Goal: Check status: Check status

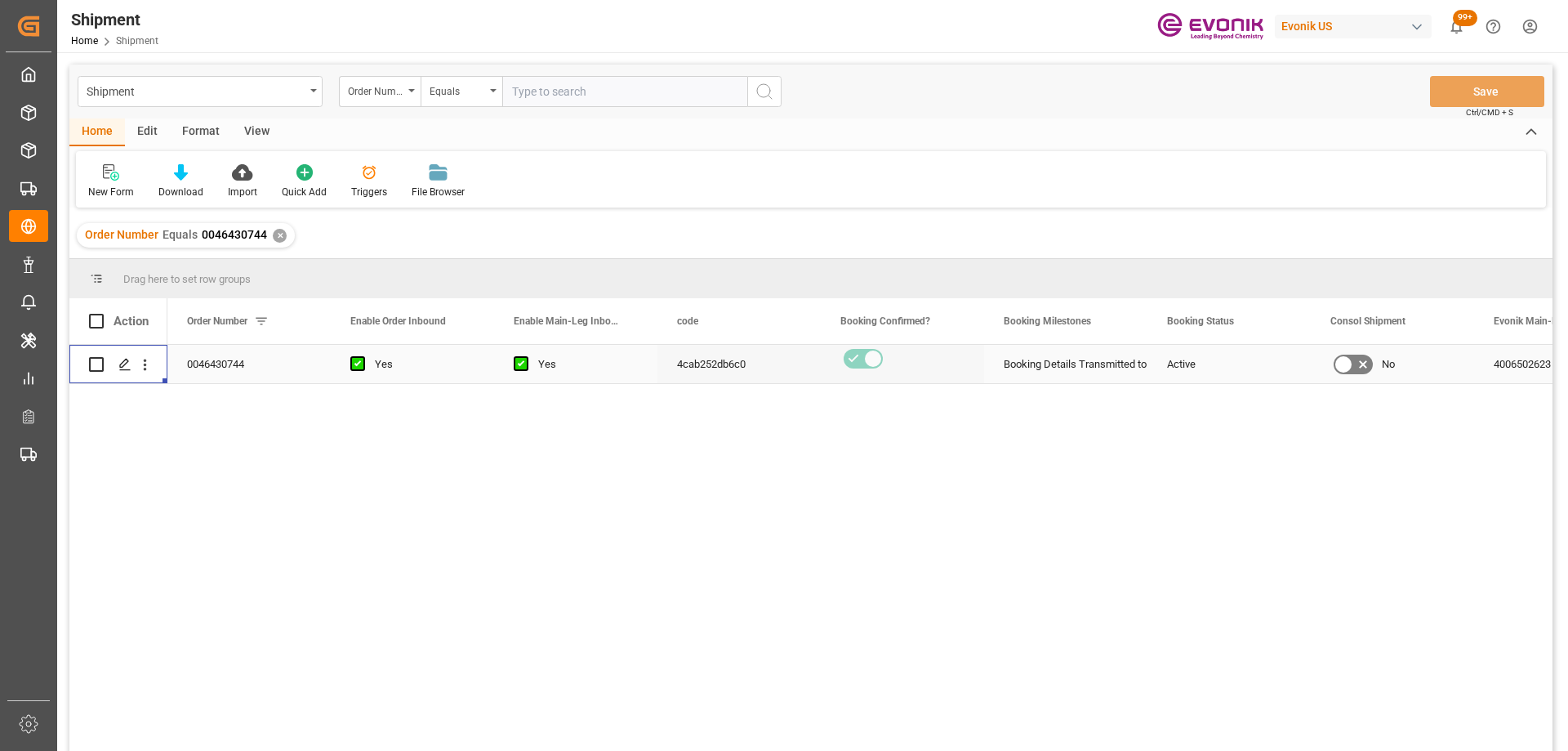
click at [573, 95] on input "text" at bounding box center [625, 91] width 245 height 31
paste input "2007023479"
type input "2007023479"
click at [759, 99] on icon "search button" at bounding box center [764, 91] width 20 height 20
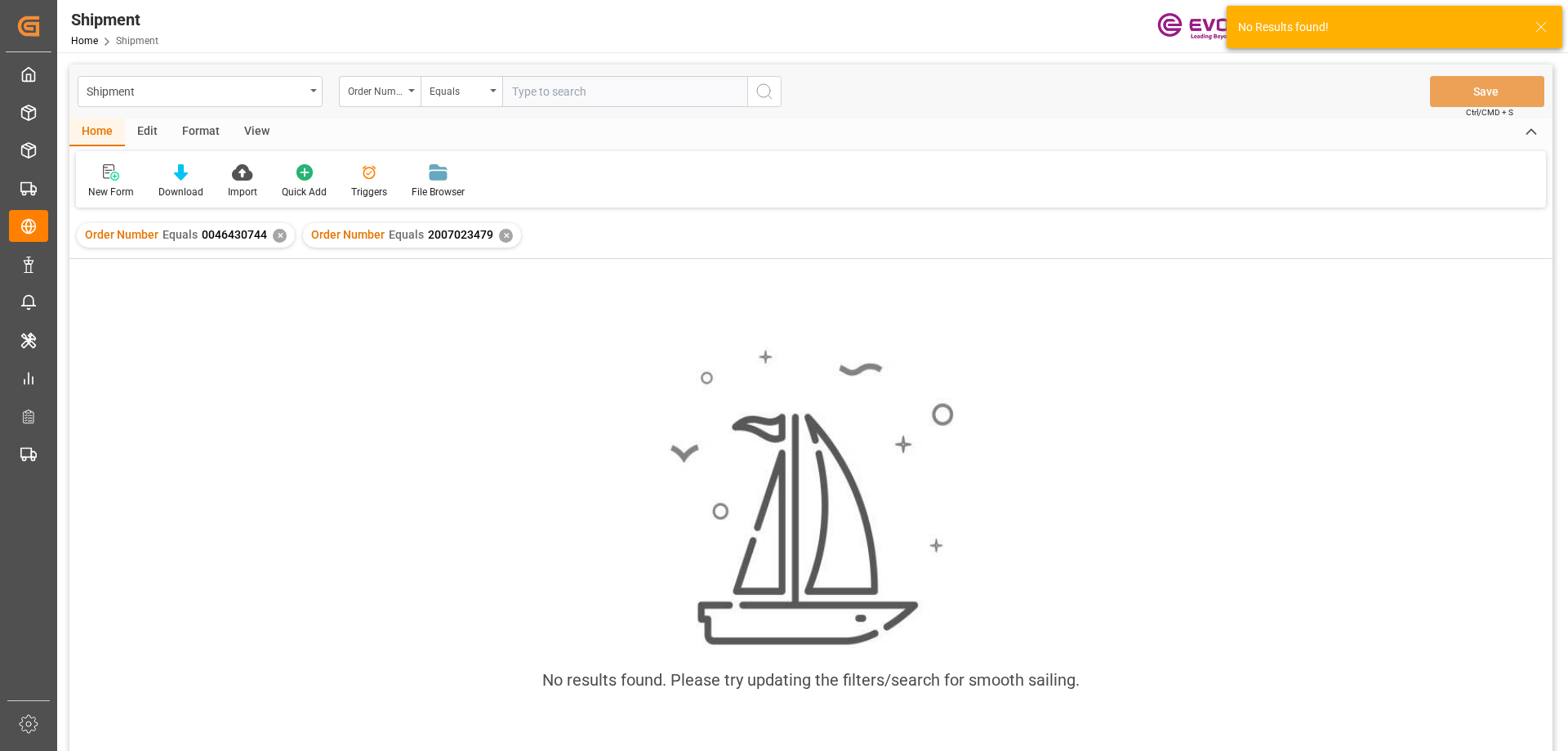
click at [278, 238] on div "✕" at bounding box center [280, 236] width 14 height 14
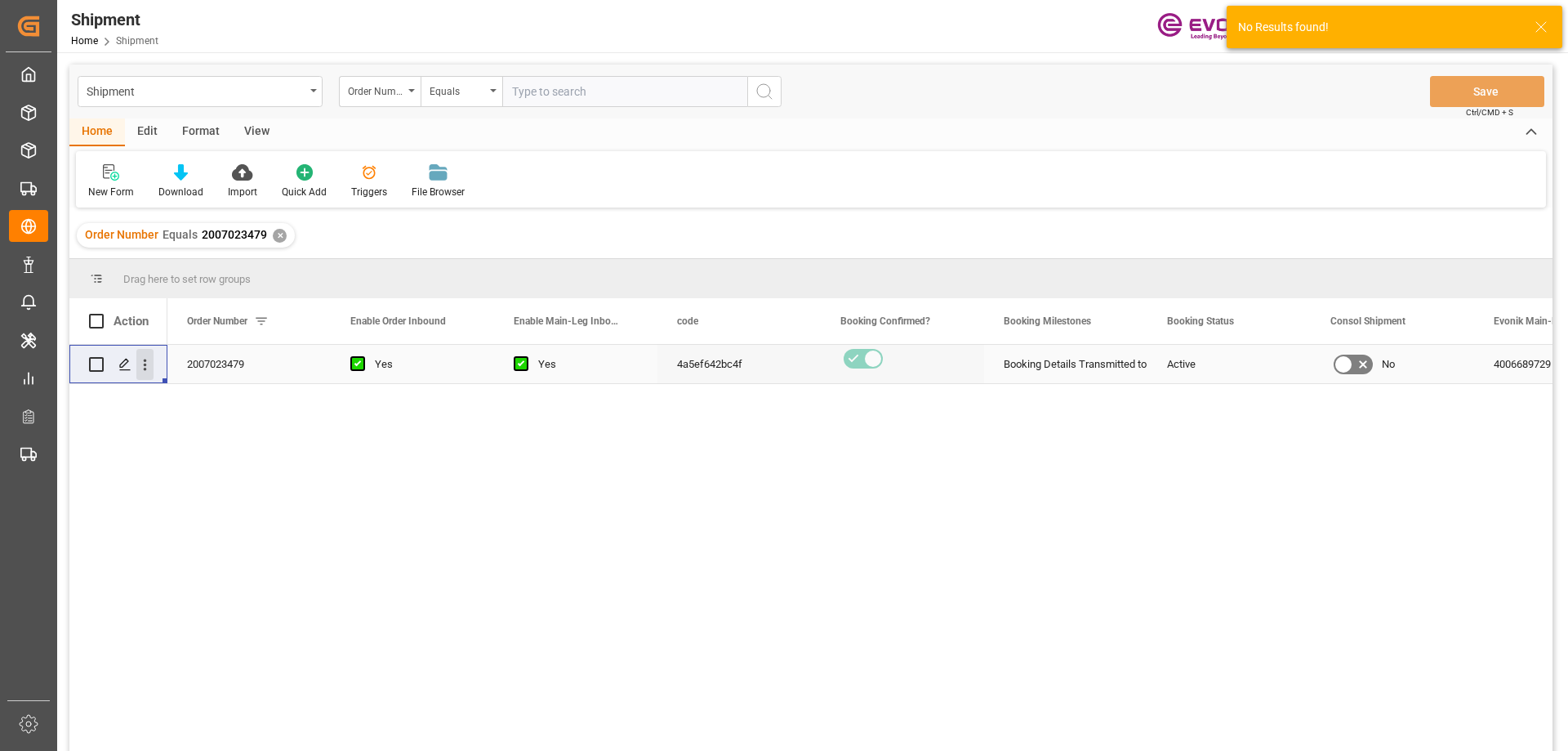
click at [148, 364] on icon "open menu" at bounding box center [145, 364] width 17 height 17
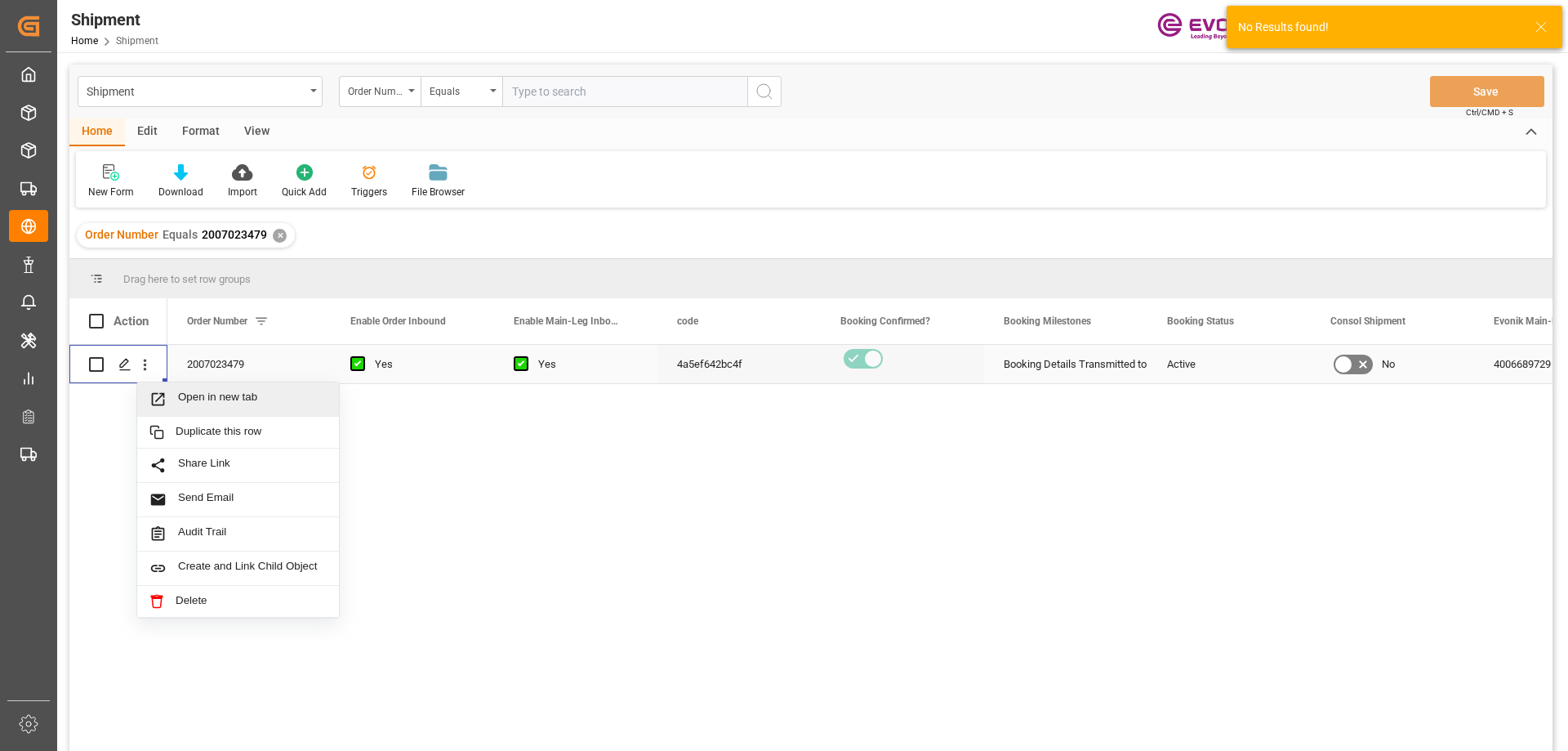
click at [164, 391] on icon "Press SPACE to select this row." at bounding box center [157, 399] width 17 height 17
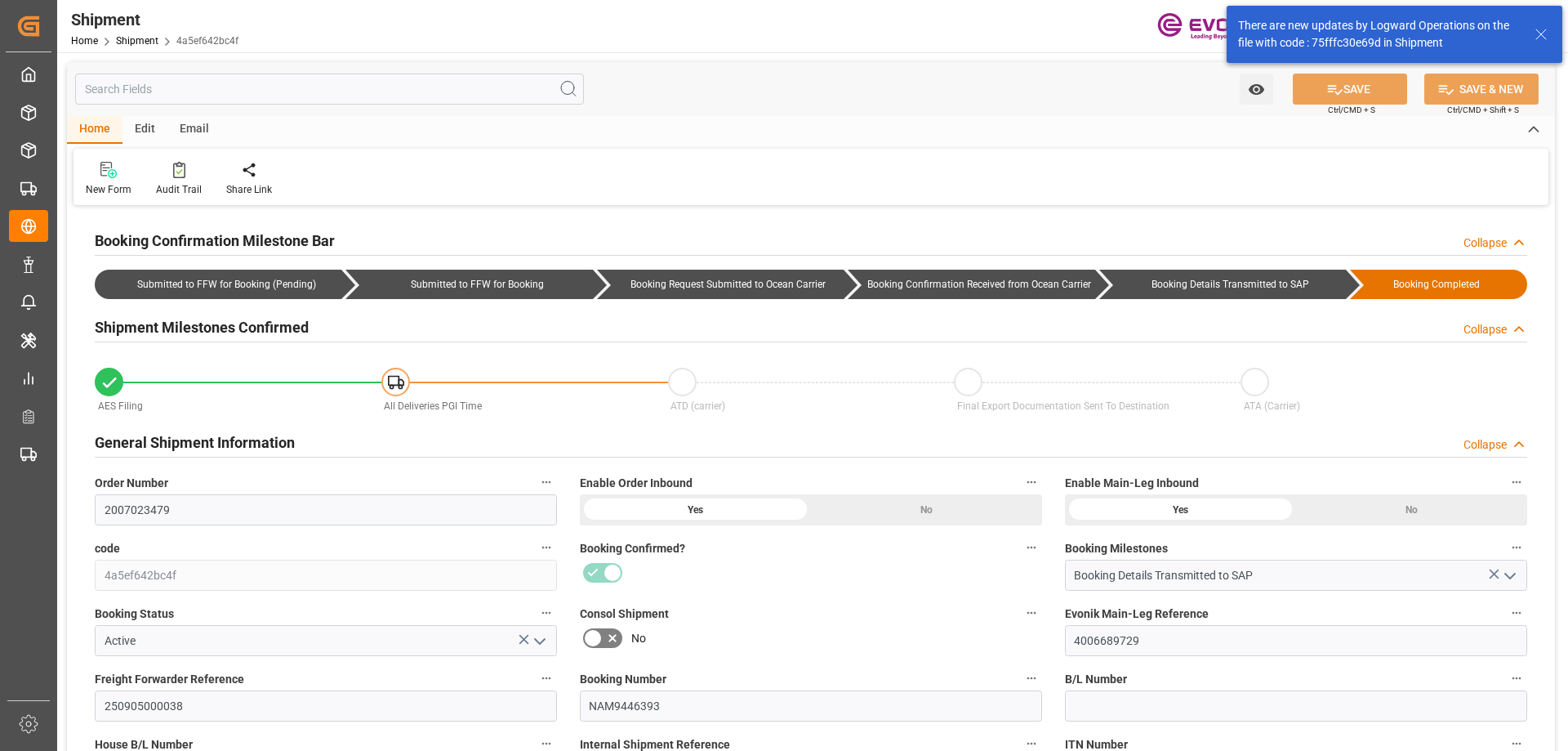
click at [153, 85] on input "text" at bounding box center [329, 89] width 508 height 31
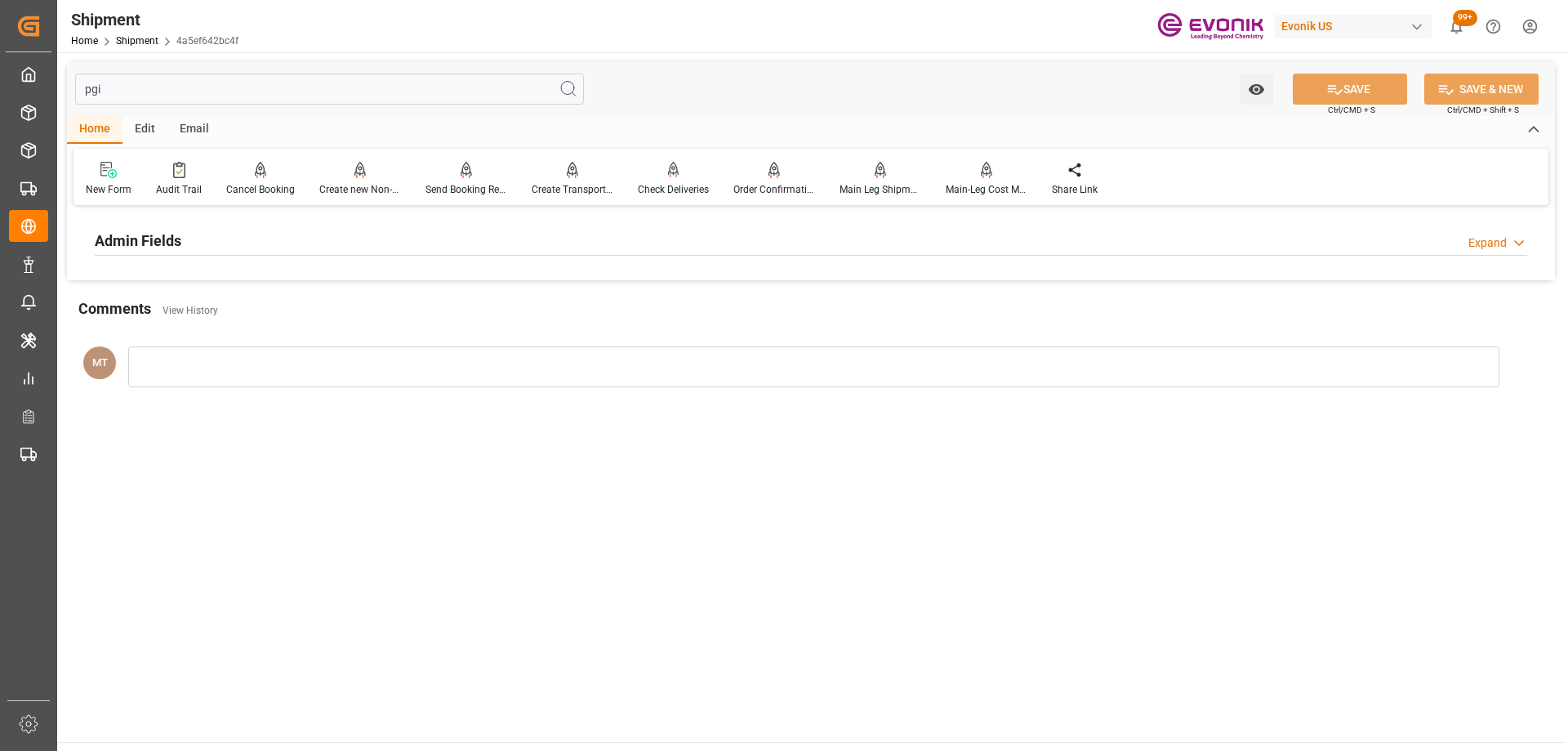
type input "pgi"
click at [171, 253] on div "Admin Fields" at bounding box center [138, 239] width 87 height 31
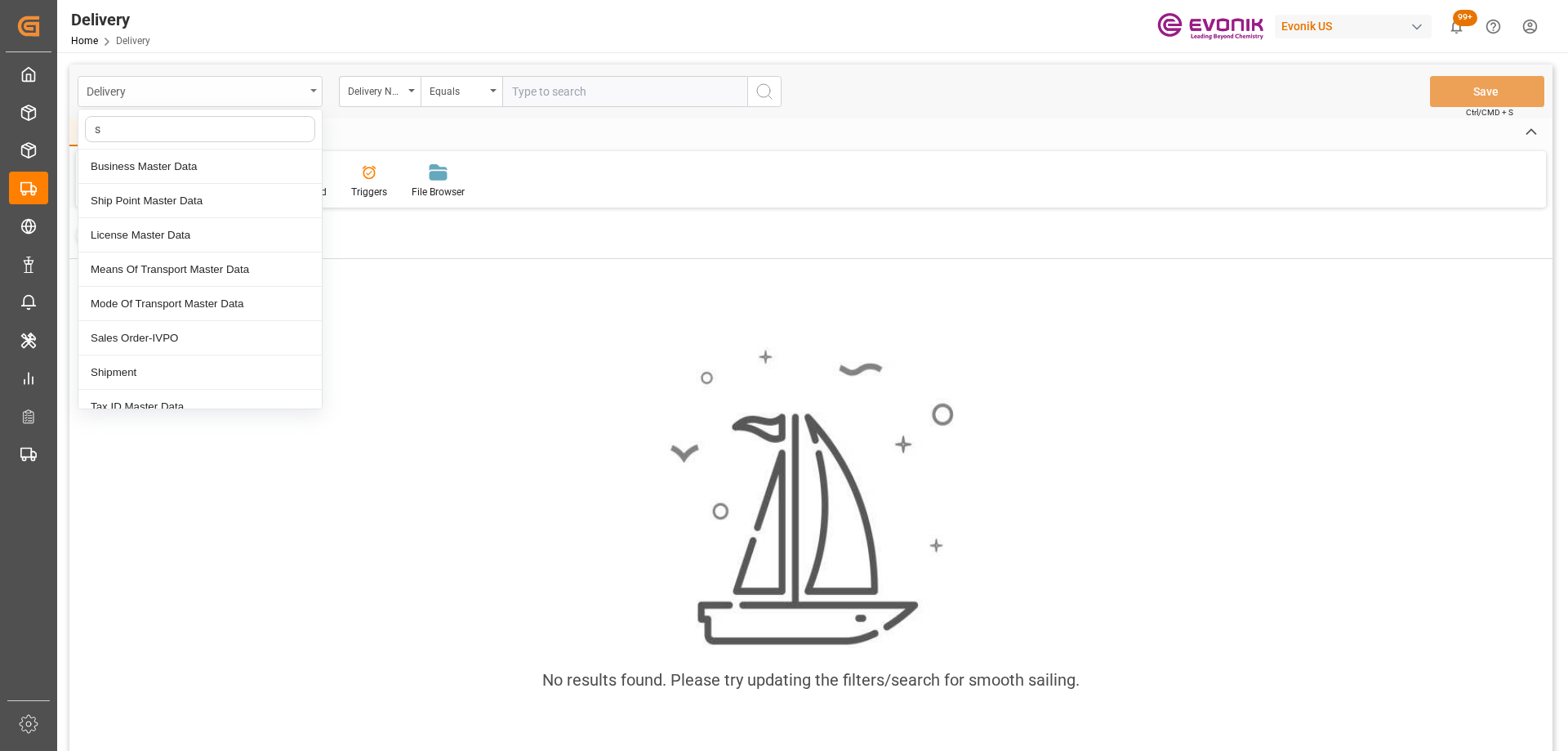
type input "sa"
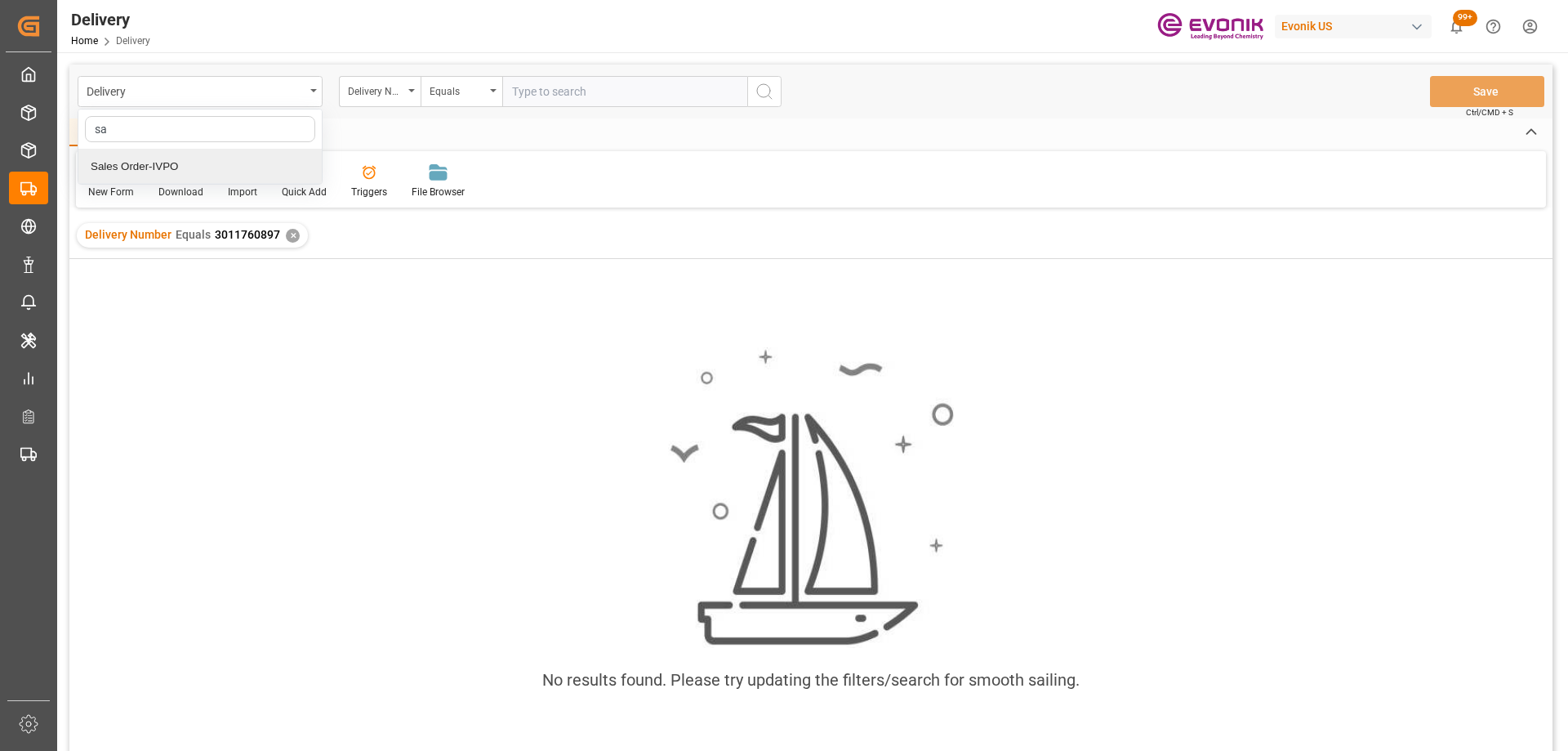
click at [137, 159] on div "Sales Order-IVPO" at bounding box center [200, 166] width 243 height 35
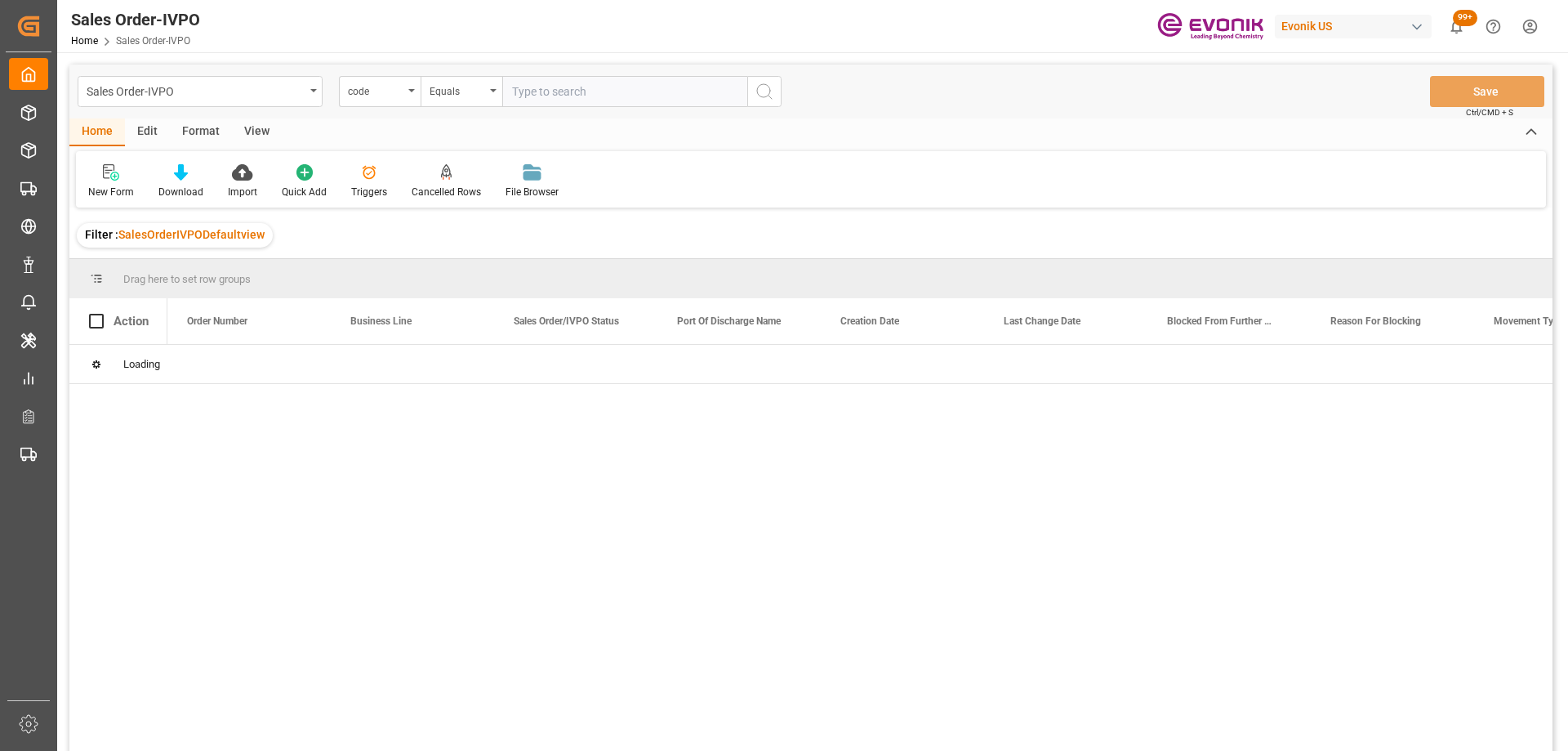
click at [389, 89] on div "code" at bounding box center [375, 89] width 56 height 19
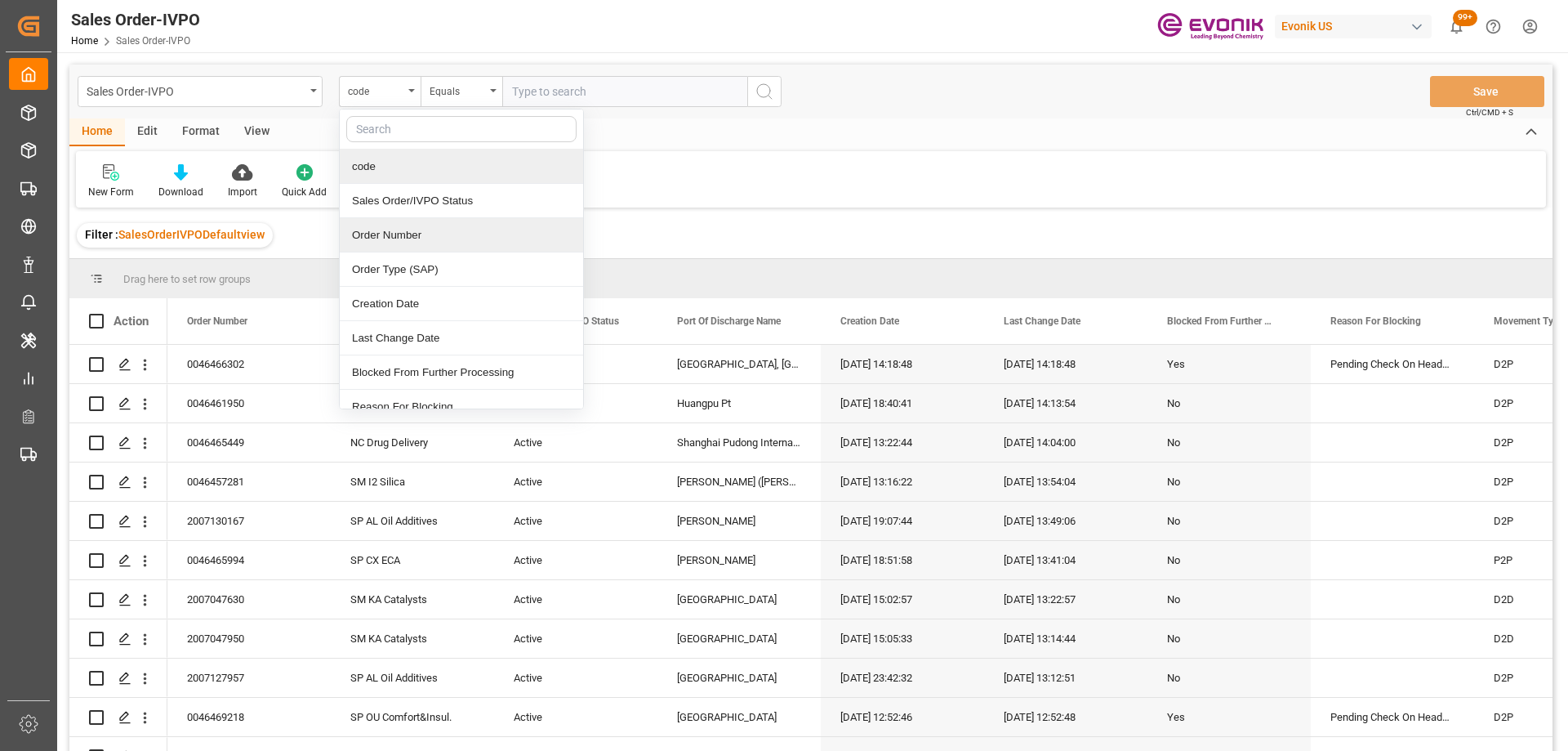
click at [387, 233] on div "Order Number" at bounding box center [461, 235] width 243 height 35
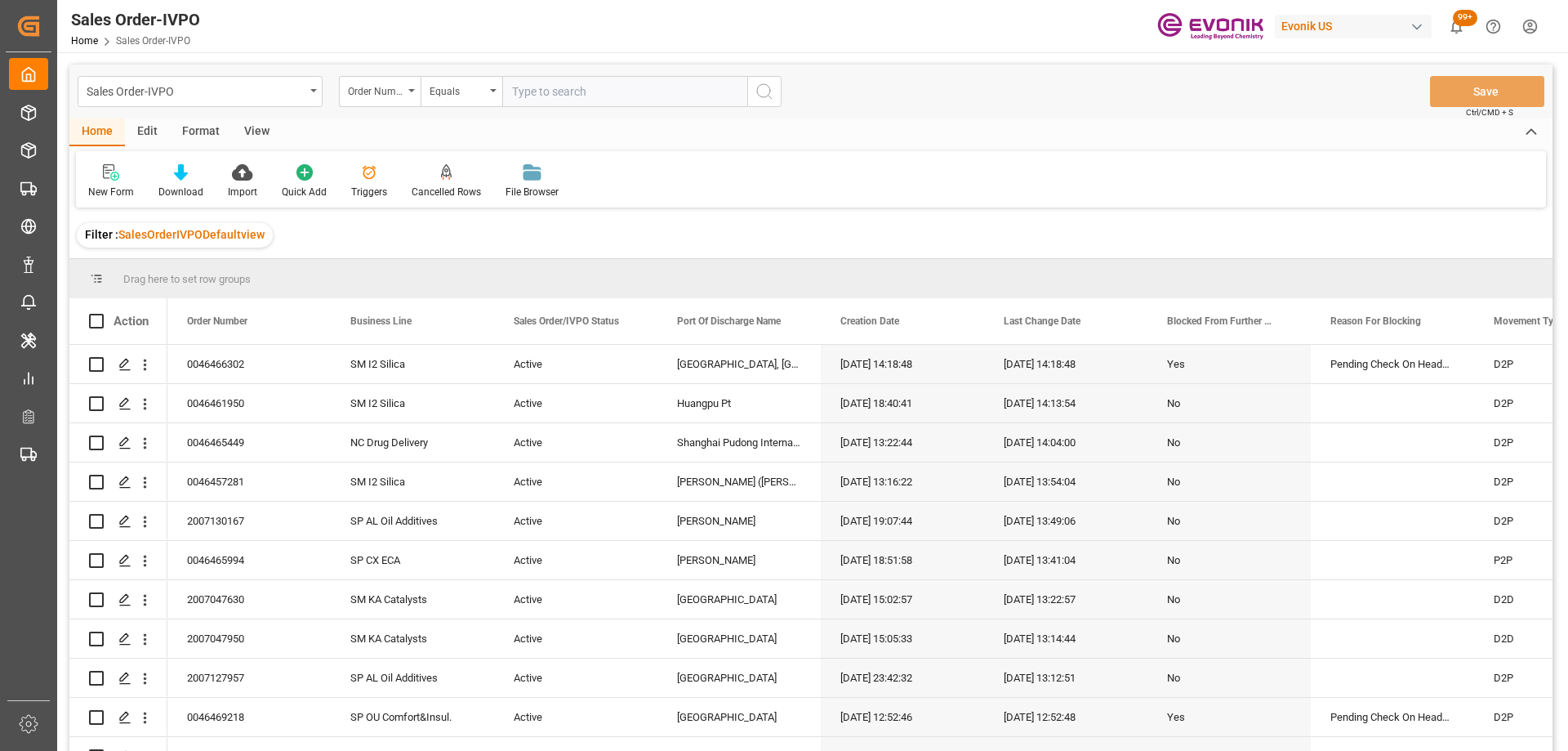
click at [538, 99] on input "text" at bounding box center [625, 91] width 245 height 31
paste input "0046441267"
type input "0046441267"
click at [789, 91] on div "Sales Order-IVPO Order Number Equals 0046441267 Save Ctrl/CMD + S" at bounding box center [810, 91] width 1483 height 54
click at [772, 91] on icon "search button" at bounding box center [764, 91] width 20 height 20
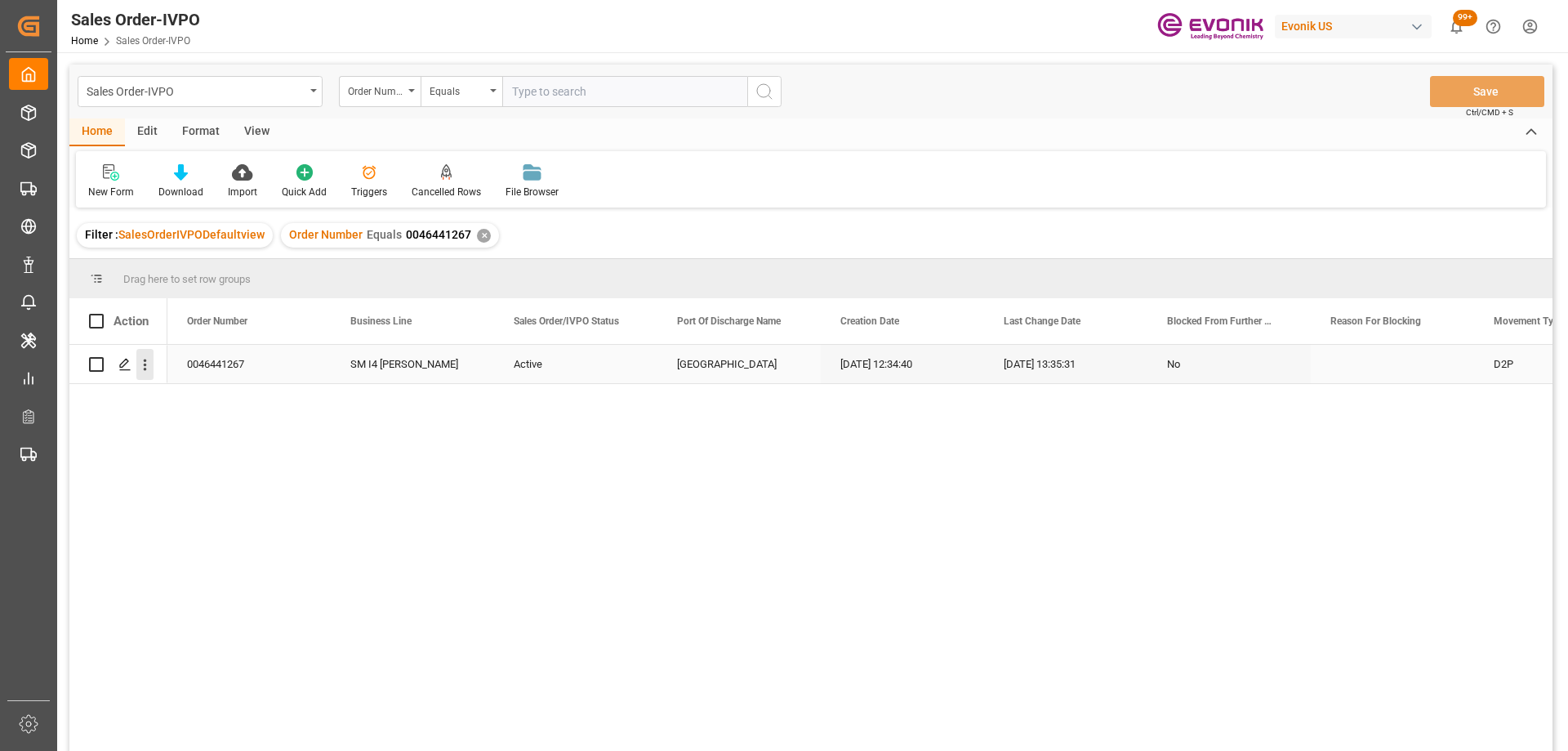
click at [143, 367] on icon "open menu" at bounding box center [145, 364] width 17 height 17
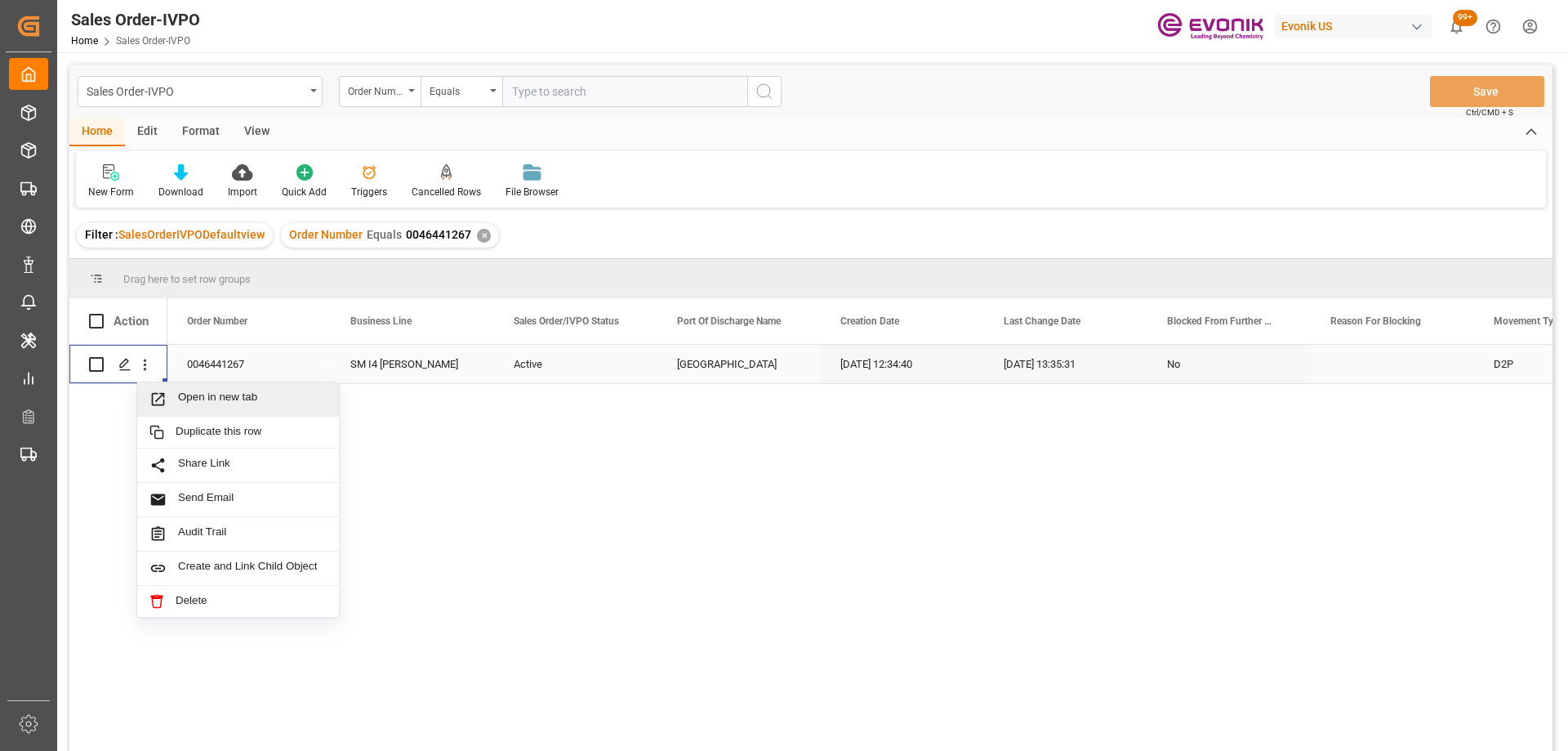
click at [181, 402] on span "Open in new tab" at bounding box center [252, 399] width 148 height 17
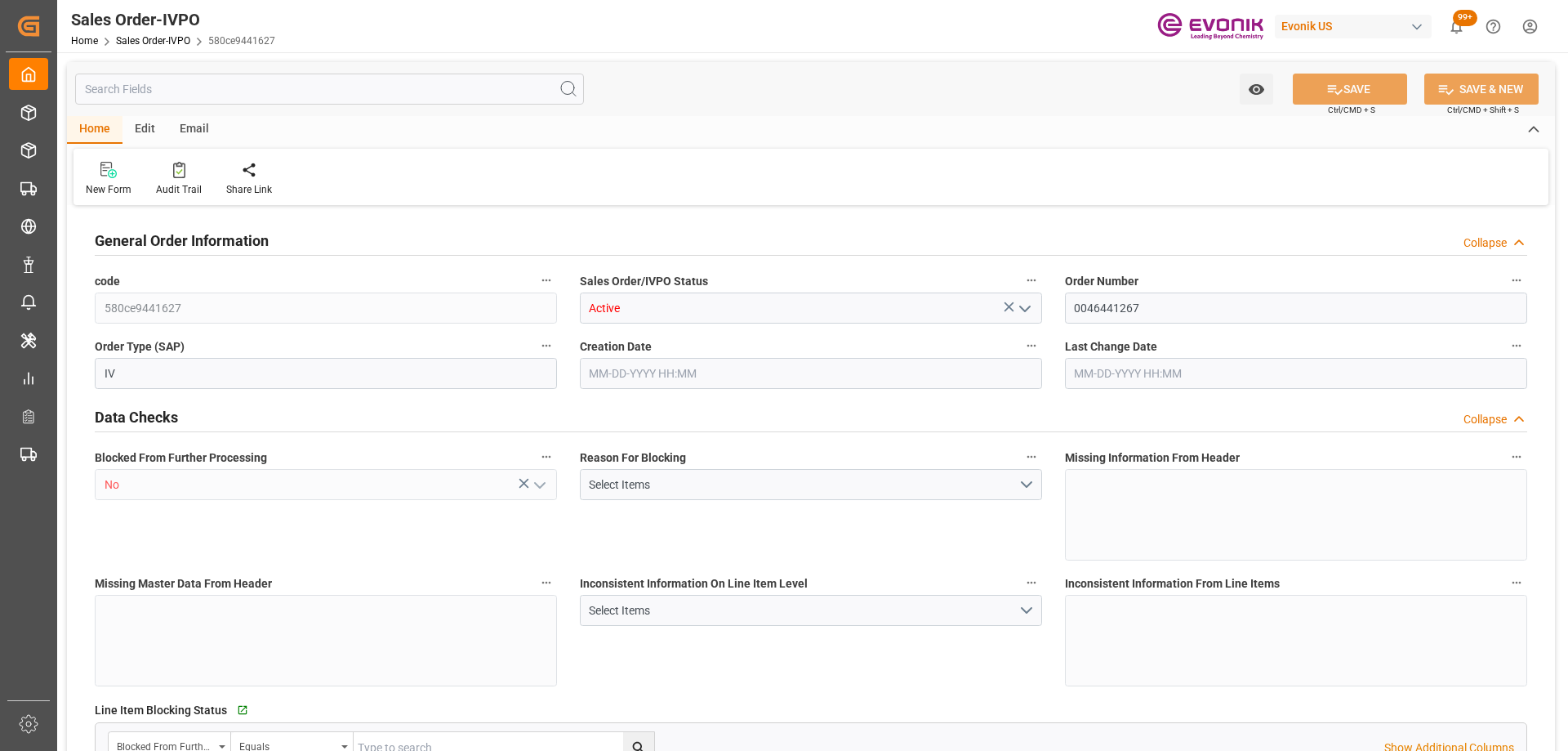
type input "BEANR"
type input "0"
type input "1"
type input "2"
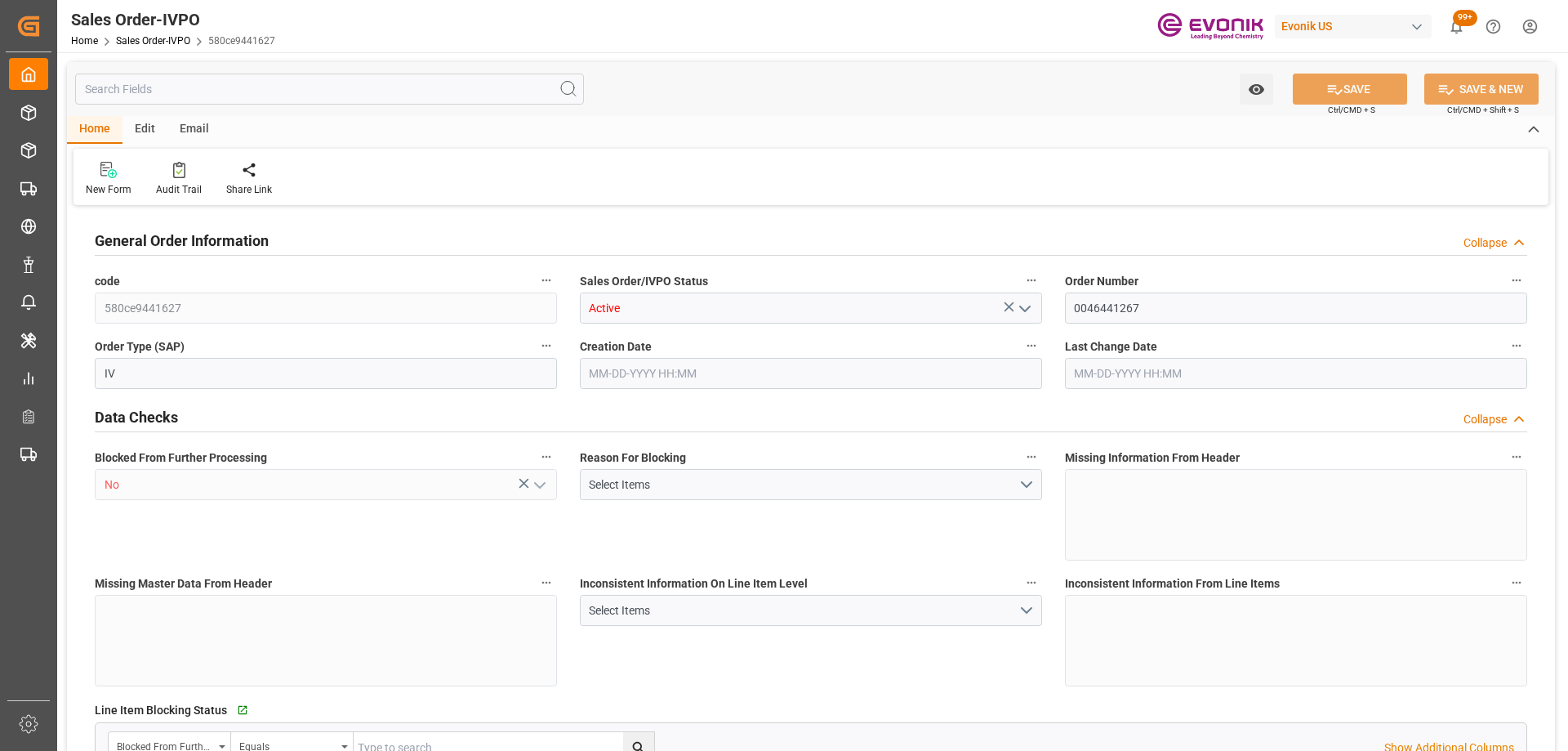
type input "17528.4"
type input "50.544"
type input "17000"
type input "30"
type input "04-30-2025 12:34"
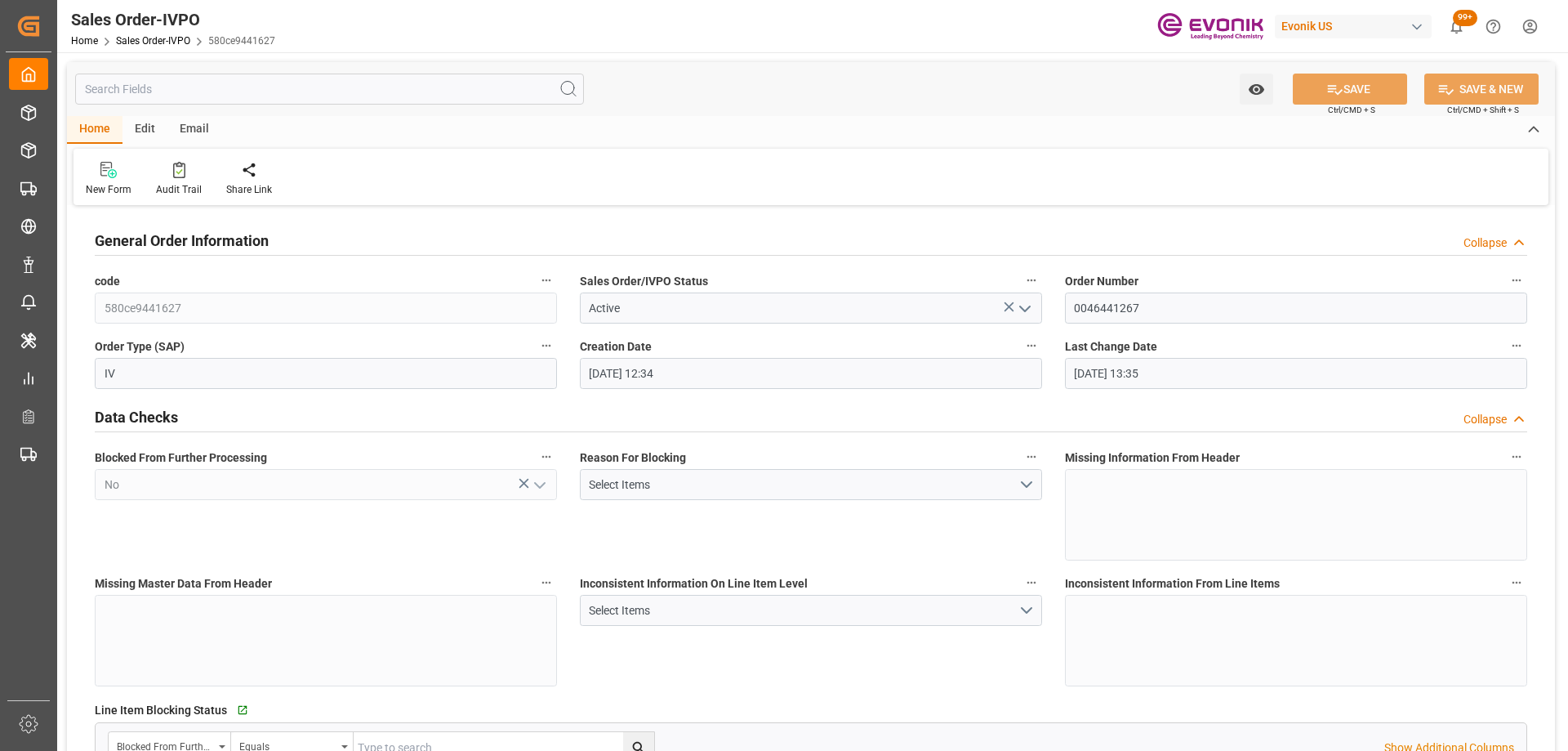
type input "07-10-2025 13:35"
click at [146, 91] on input "text" at bounding box center [329, 89] width 508 height 31
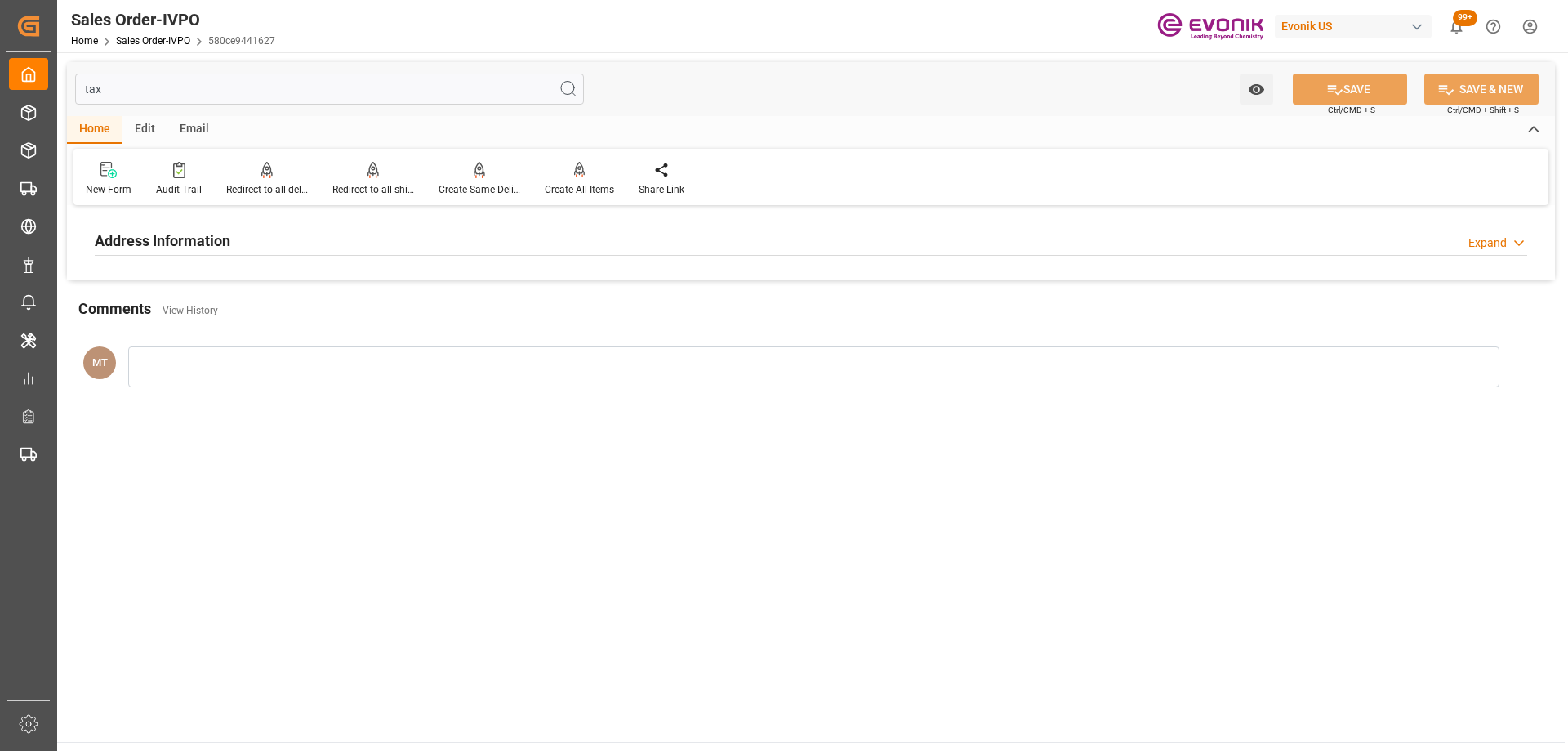
click at [214, 240] on h2 "Address Information" at bounding box center [162, 241] width 136 height 22
click at [291, 93] on input "tax" at bounding box center [329, 89] width 508 height 31
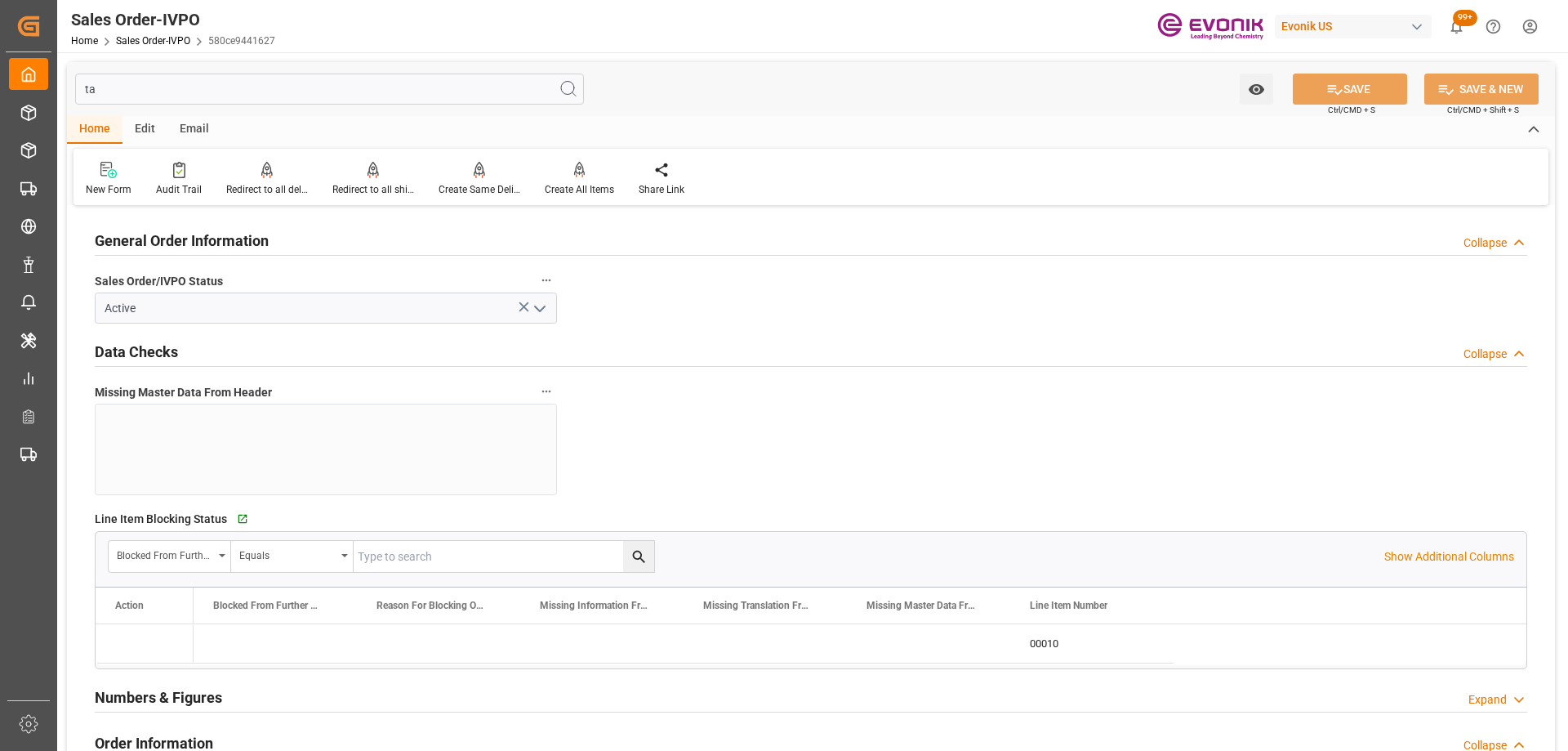
type input "t"
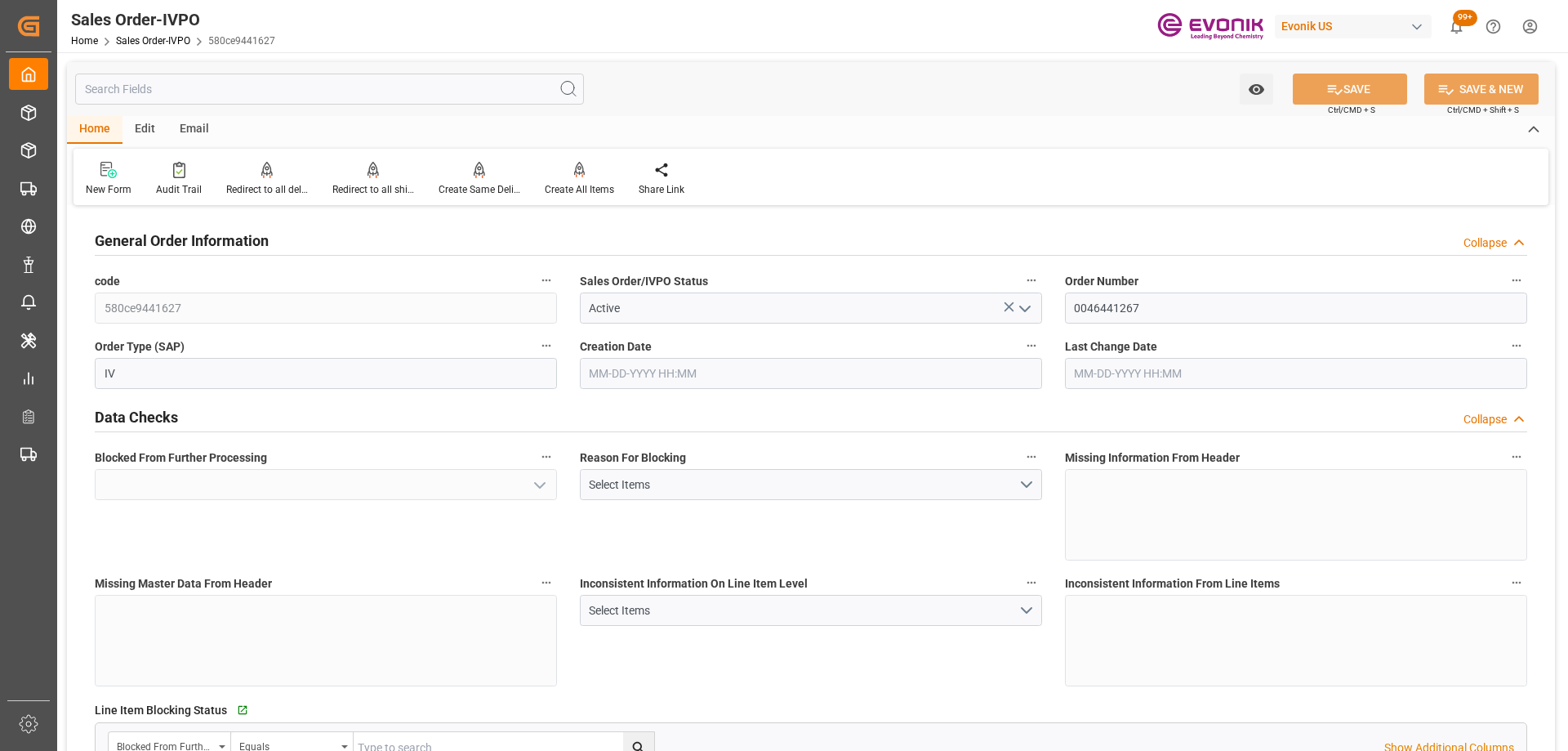
type input "No"
type input "BEANR"
type input "0"
type input "04-30-2025 12:34"
type input "07-10-2025 13:35"
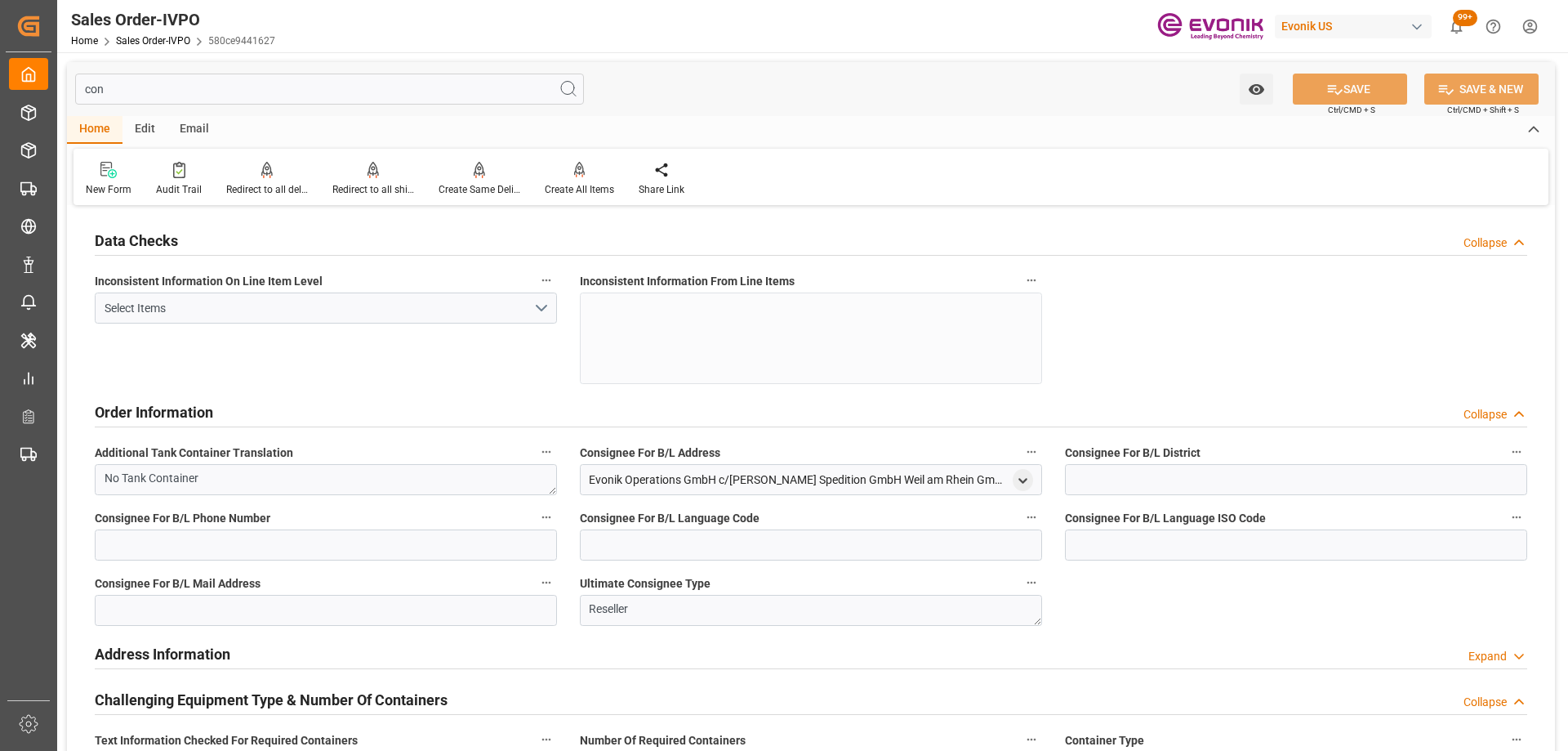
type input "con"
click at [1016, 489] on div "Evonik Operations GmbH c/o Werner Spedition GmbH Weil am Rhein GmbH <(>&<)> CO …" at bounding box center [810, 479] width 462 height 31
click at [1025, 478] on icon "open menu" at bounding box center [1023, 481] width 14 height 14
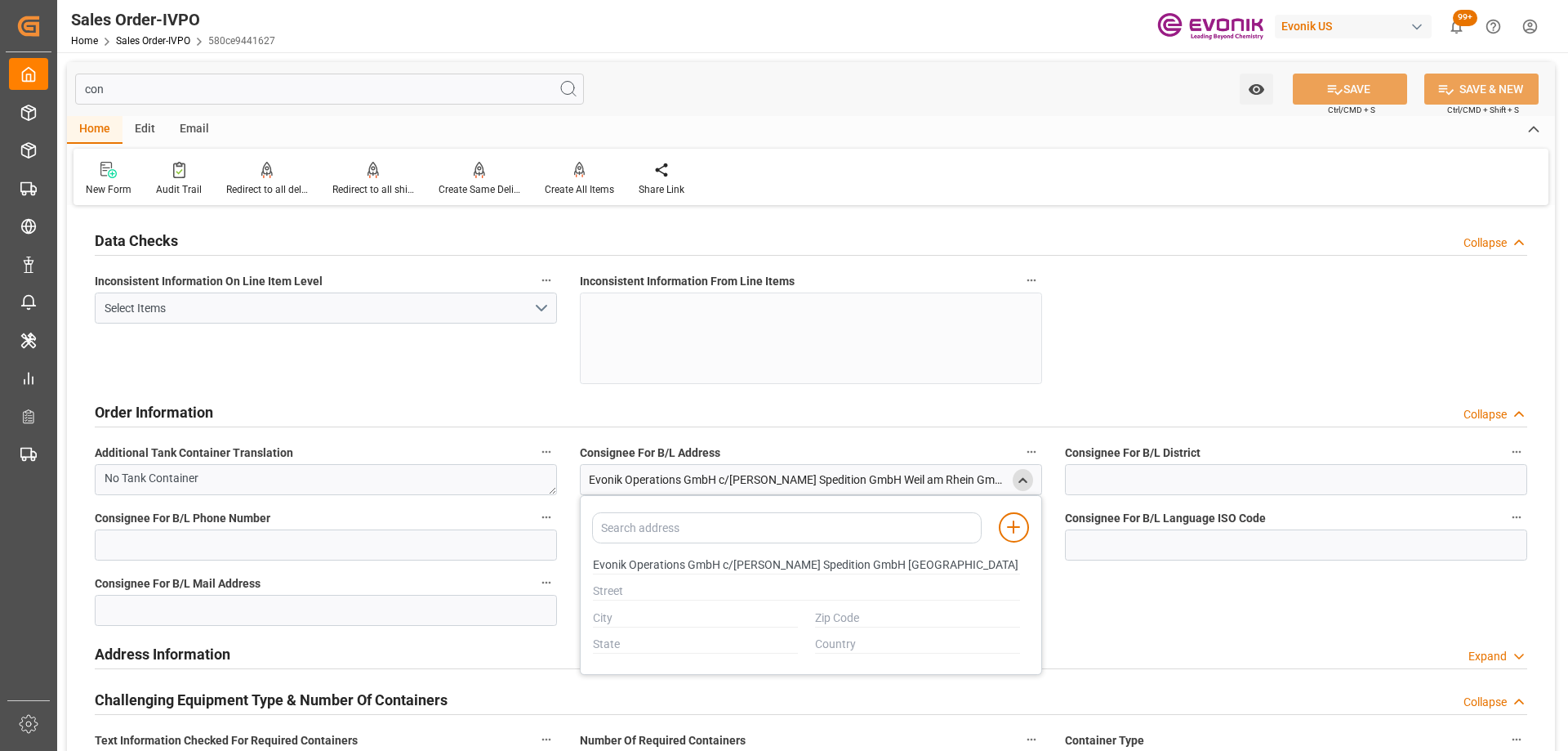
click at [1139, 383] on div "Data Checks Collapse Inconsistent Information On Line Item Level Select Items I…" at bounding box center [810, 626] width 1488 height 832
click at [226, 93] on input "con" at bounding box center [329, 89] width 508 height 31
type input "Evonik Operations GmbH c/o Werner Spedition GmbH Weil am RheinGmbH <(>&<)> CO KG"
type input "co"
type input "Evonik Operations GmbH c/o Werner Spedition GmbH Weil am RheinGmbH <(>&<)> CO KG"
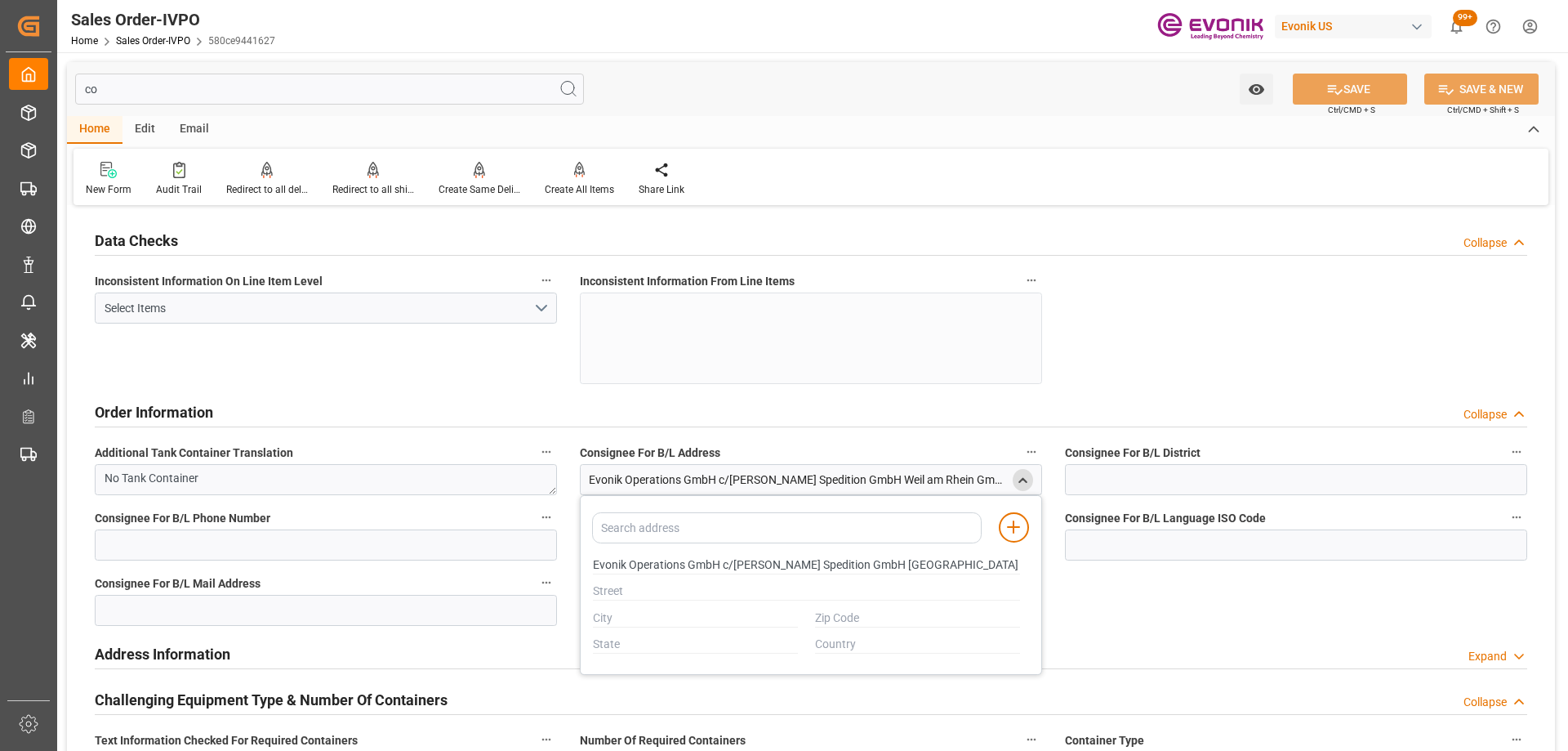
type input "c"
type input "Evonik Operations GmbH c/o Werner Spedition GmbH Weil am RheinGmbH <(>&<)> CO KG"
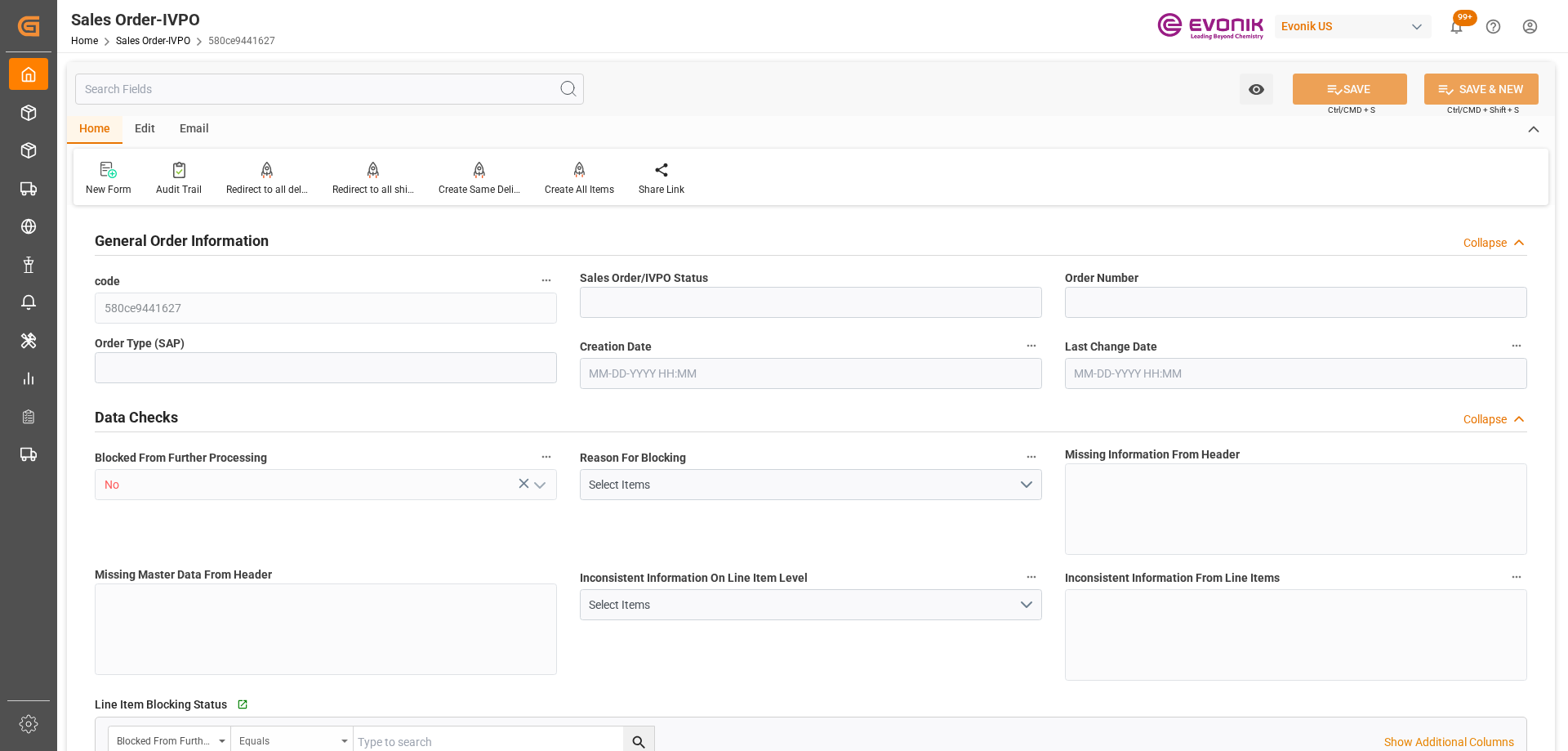
type input "Evonik Operations GmbH c/o Werner Spedition GmbH Weil am RheinGmbH <(>&<)> CO KG"
type input "Active"
type input "0046441267"
type input "IV"
type input "D2P"
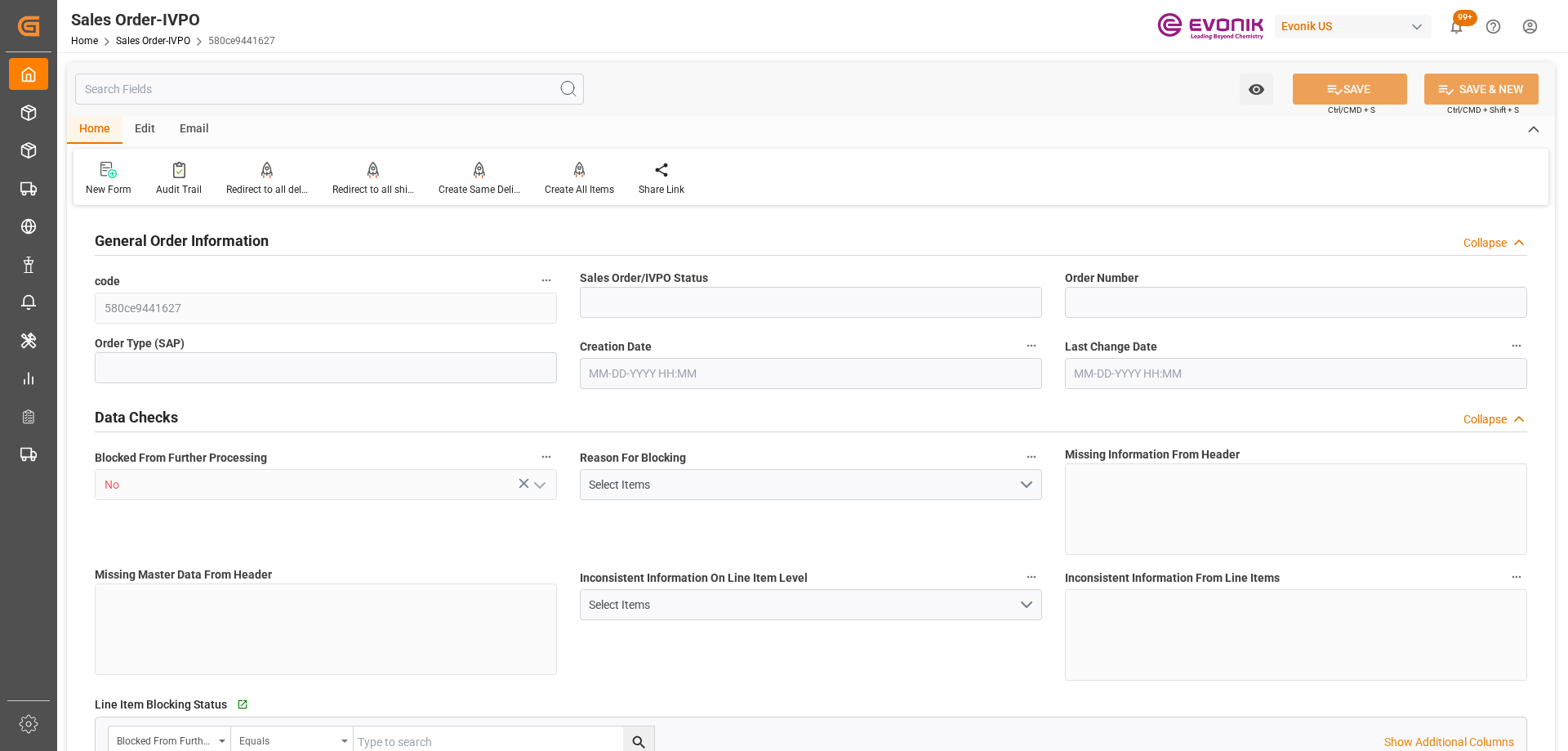
type input "45"
type input "FCL"
type input "0006"
type input "20GP"
type input "SM I4 [PERSON_NAME]"
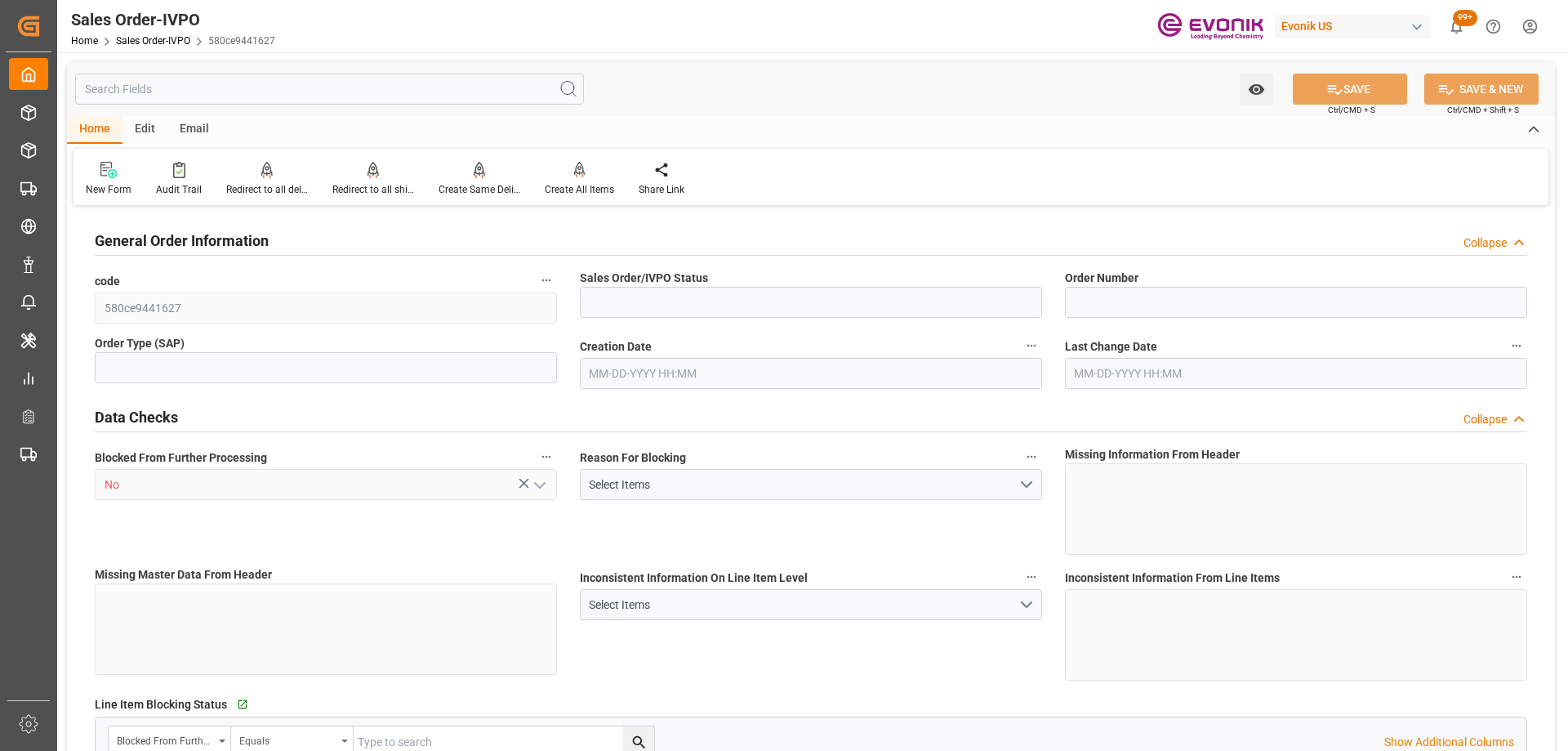
type input "Smart Materials"
type input "0"
type input "50.544"
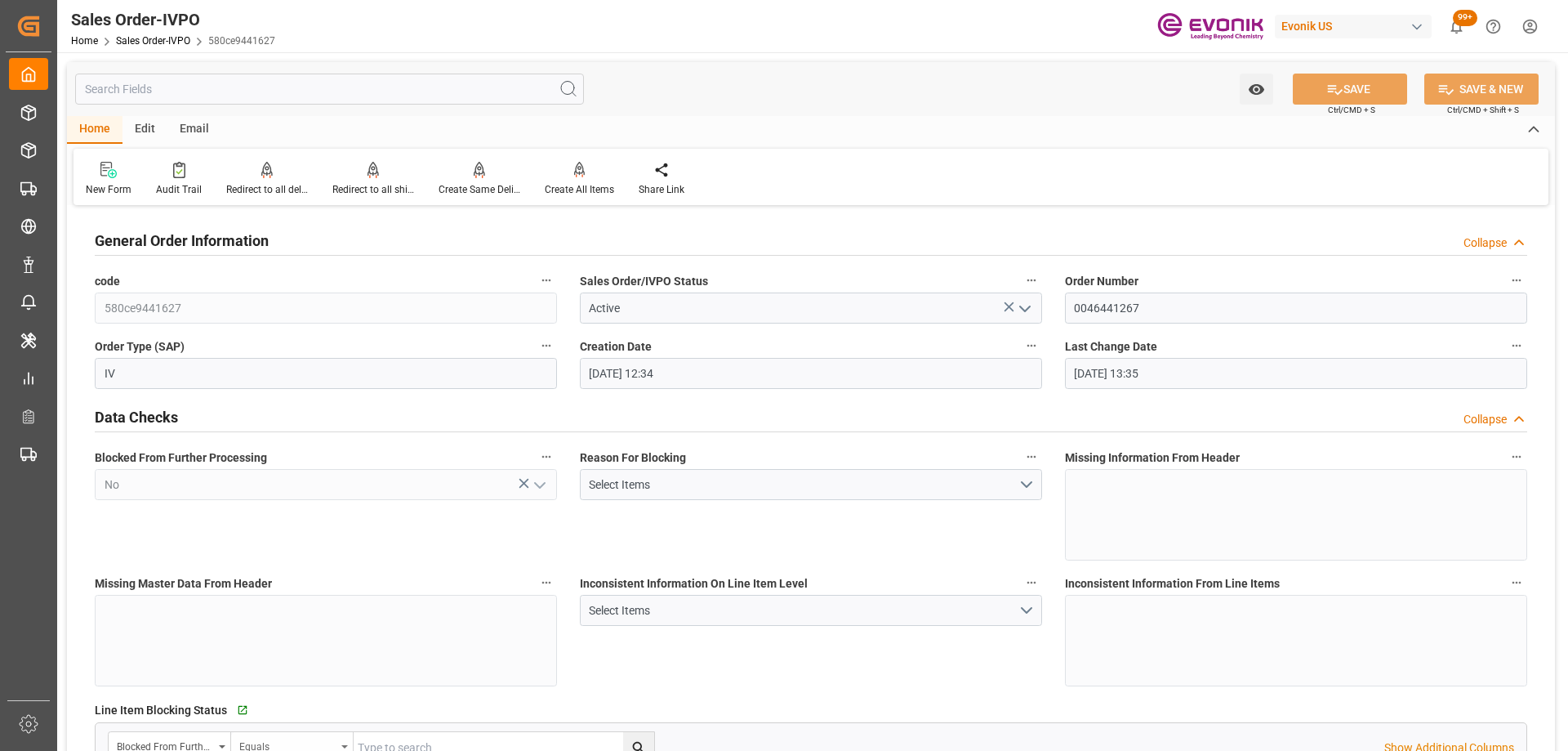
type input "04-30-2025 12:34"
type input "07-10-2025 13:35"
type input "17528.4"
type input "Evonik Operations GmbH c/o Werner Spedition GmbH Weil am RheinGmbH <(>&<)> CO KG"
